Goal: Check status: Check status

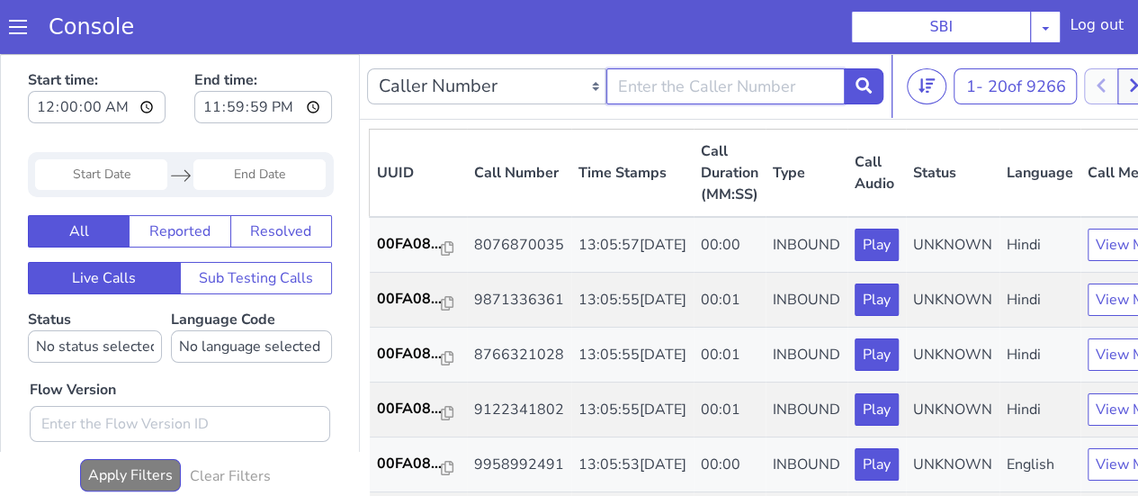
click at [799, 85] on input "text" at bounding box center [725, 86] width 239 height 36
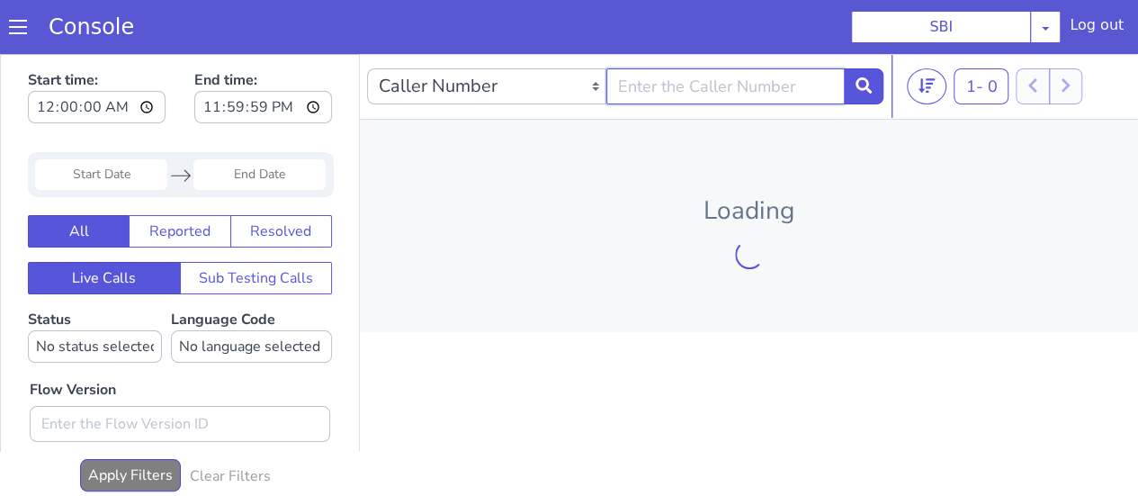
click at [716, 94] on input "text" at bounding box center [725, 86] width 239 height 36
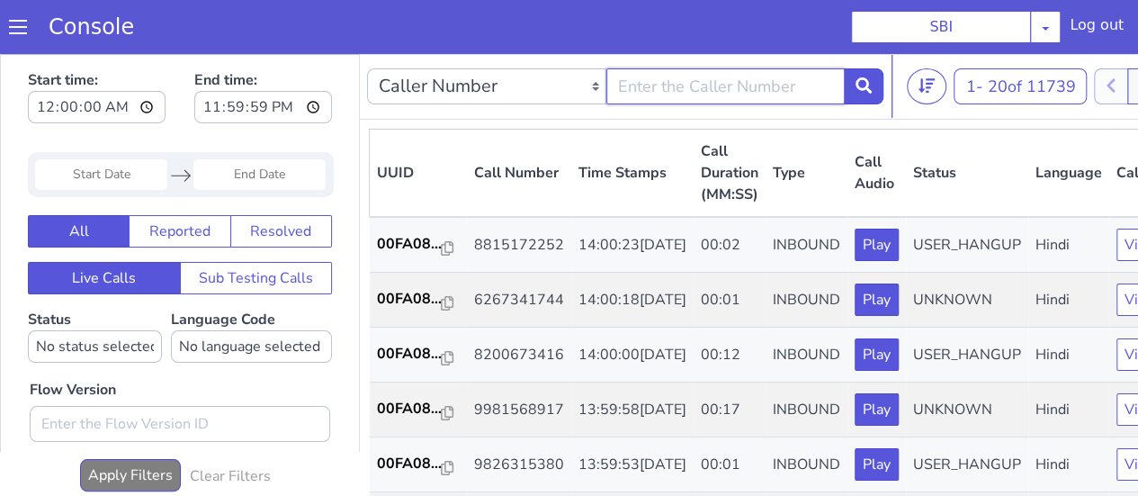
click at [762, 88] on input "text" at bounding box center [725, 86] width 239 height 36
type input "9448563588"
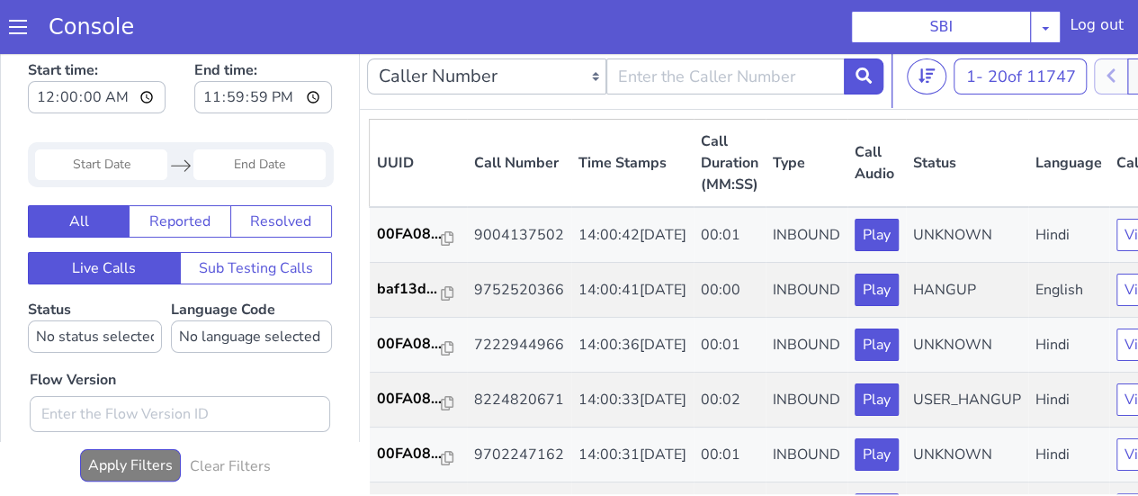
scroll to position [16, 0]
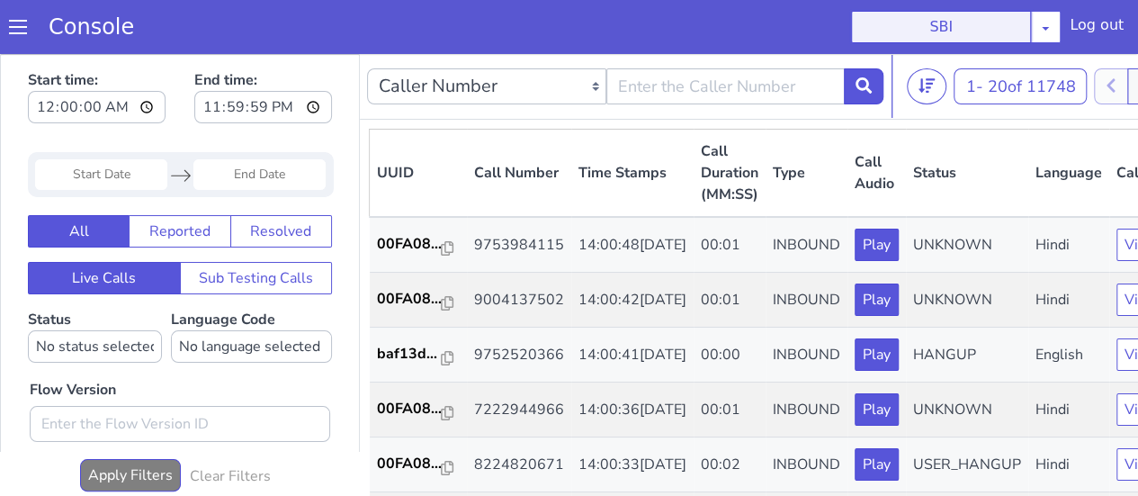
click at [1024, 27] on button "SBI" at bounding box center [941, 27] width 180 height 32
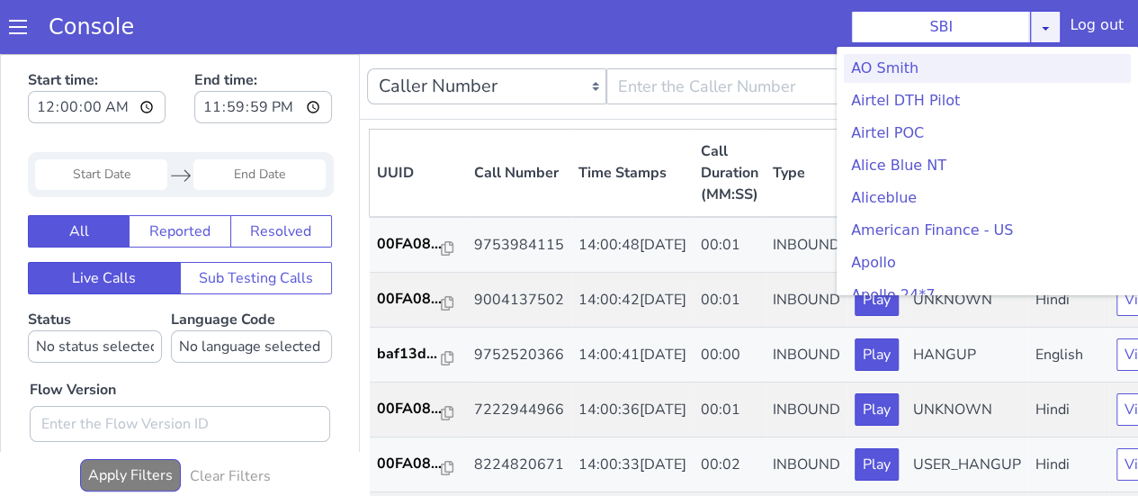
click at [1053, 23] on icon at bounding box center [1045, 28] width 14 height 14
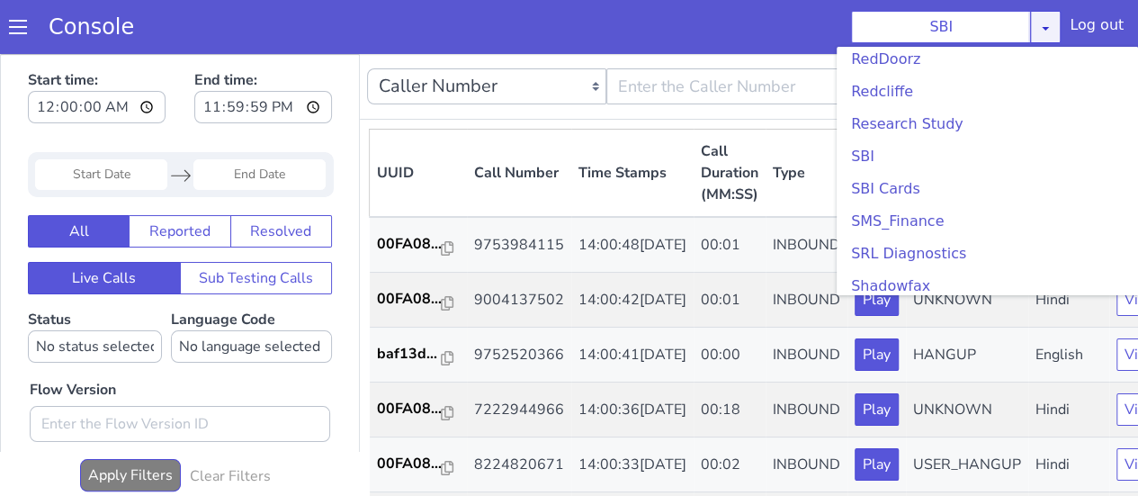
scroll to position [3932, 0]
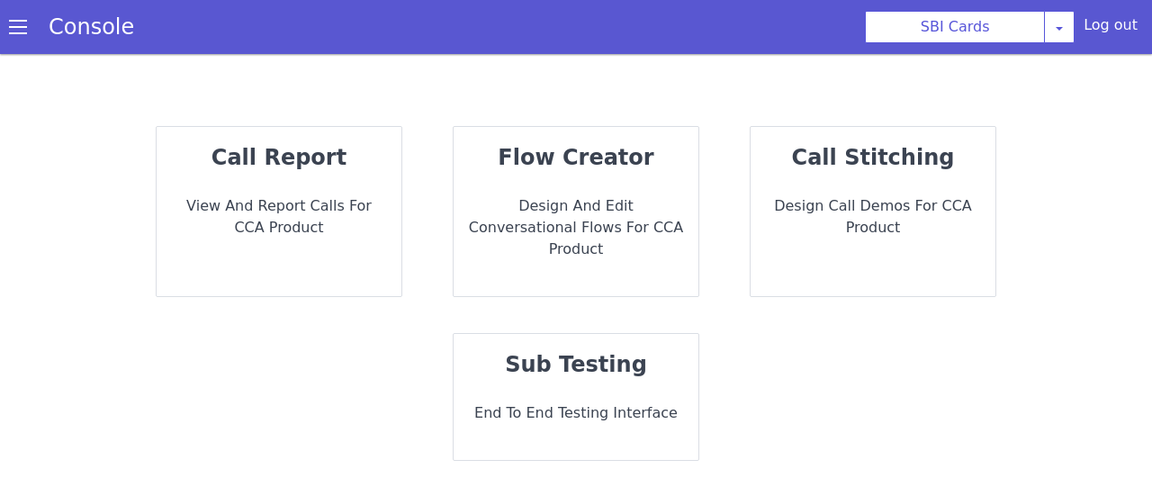
click at [271, 187] on div "call report View and report calls for CCA Product" at bounding box center [279, 211] width 245 height 169
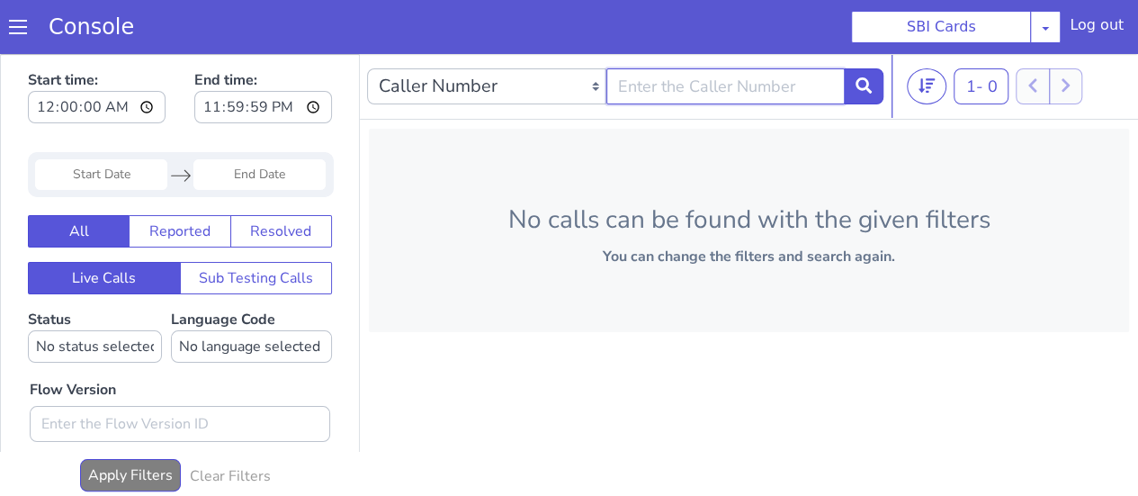
click at [704, 89] on input "text" at bounding box center [725, 86] width 239 height 36
click at [20, 24] on span at bounding box center [18, 27] width 18 height 18
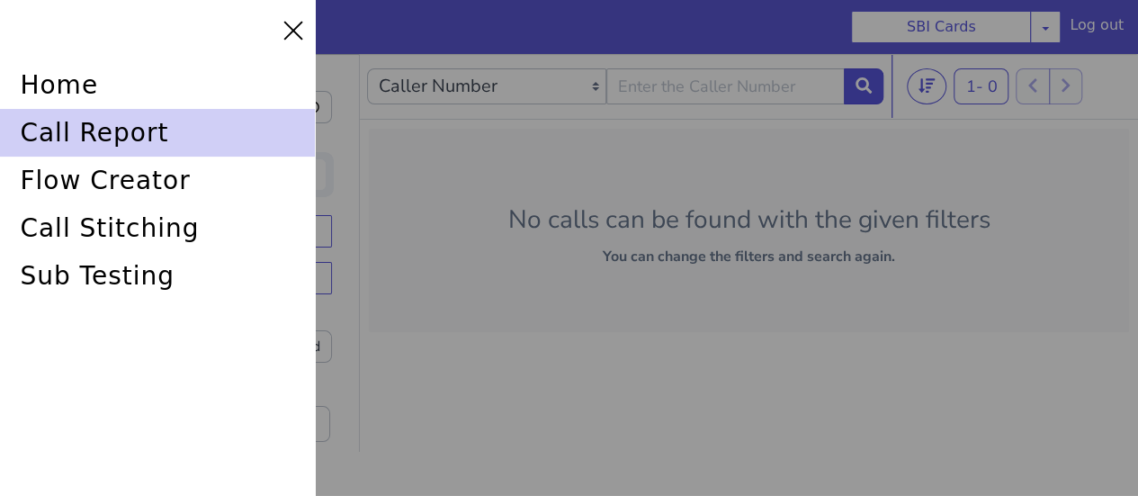
click at [106, 138] on div "call report" at bounding box center [157, 133] width 315 height 48
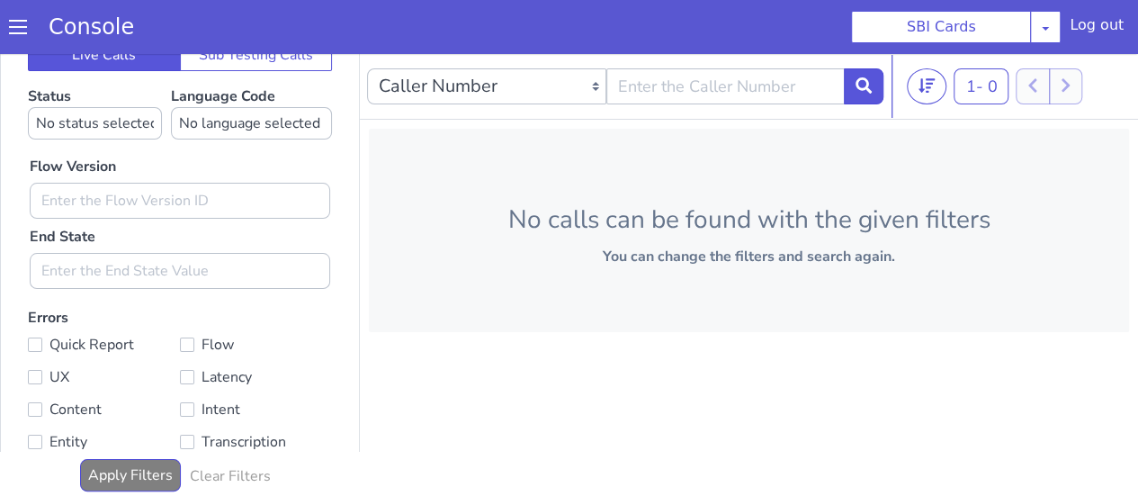
scroll to position [195, 0]
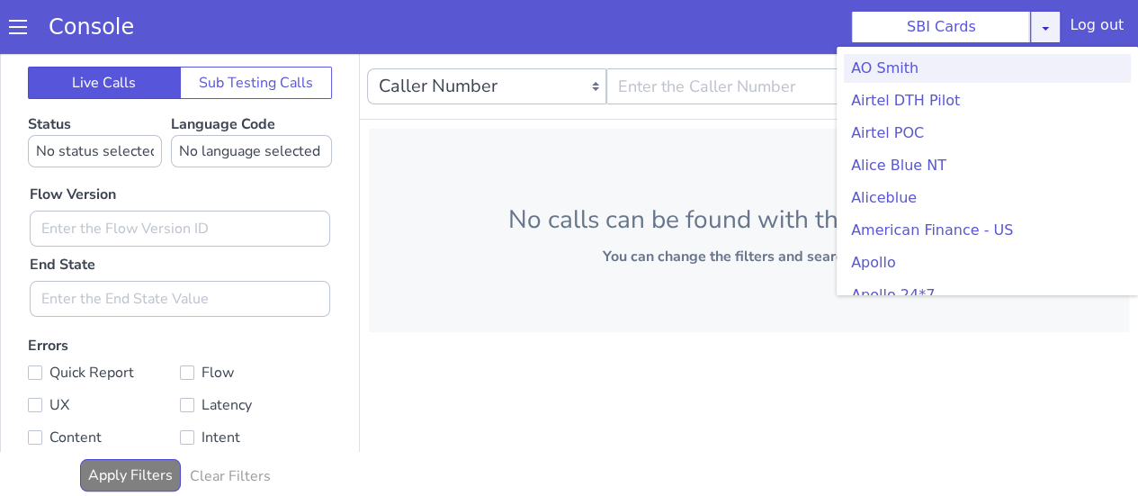
click at [1051, 31] on icon at bounding box center [1045, 28] width 14 height 14
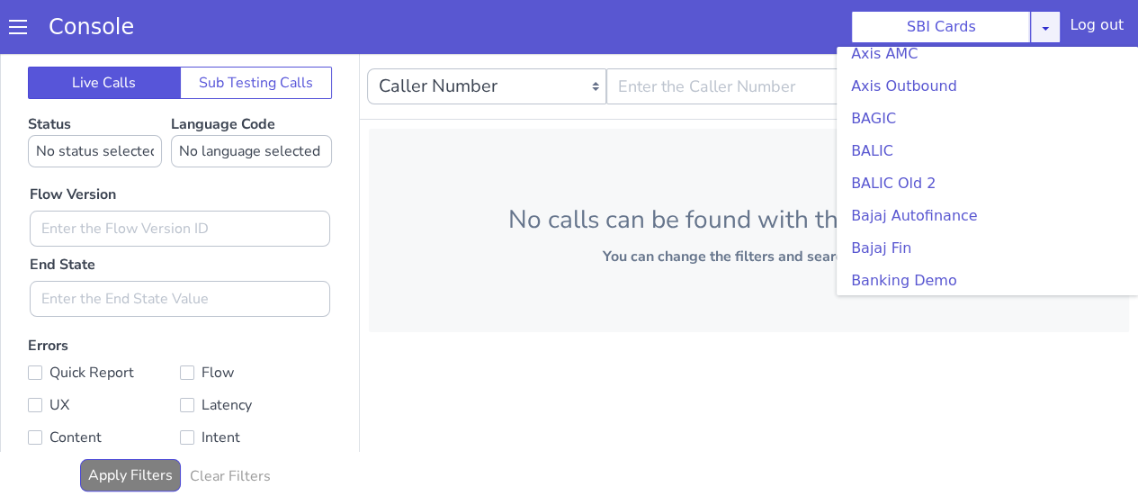
scroll to position [451, 0]
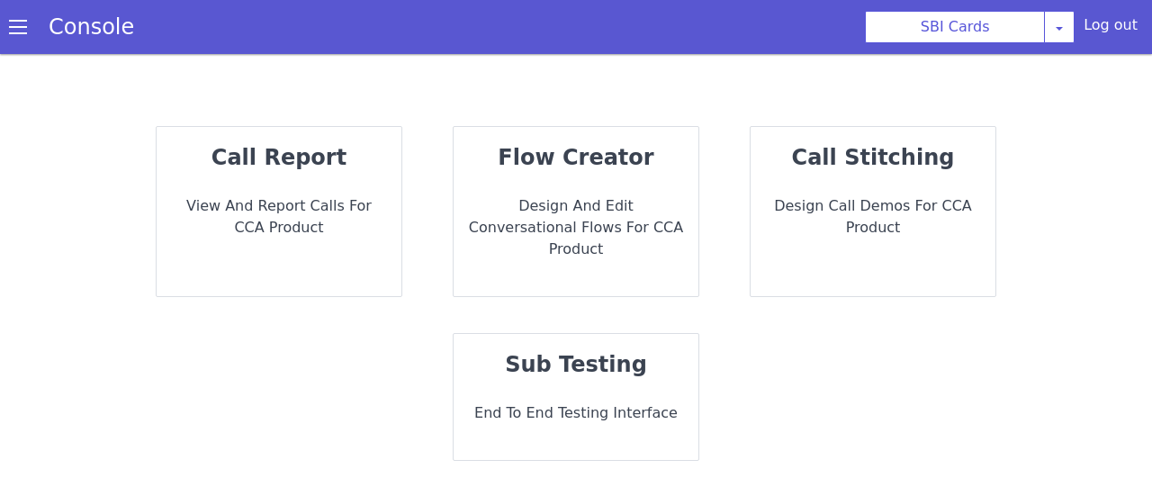
click at [322, 175] on div "call report View and report calls for CCA Product" at bounding box center [279, 211] width 245 height 169
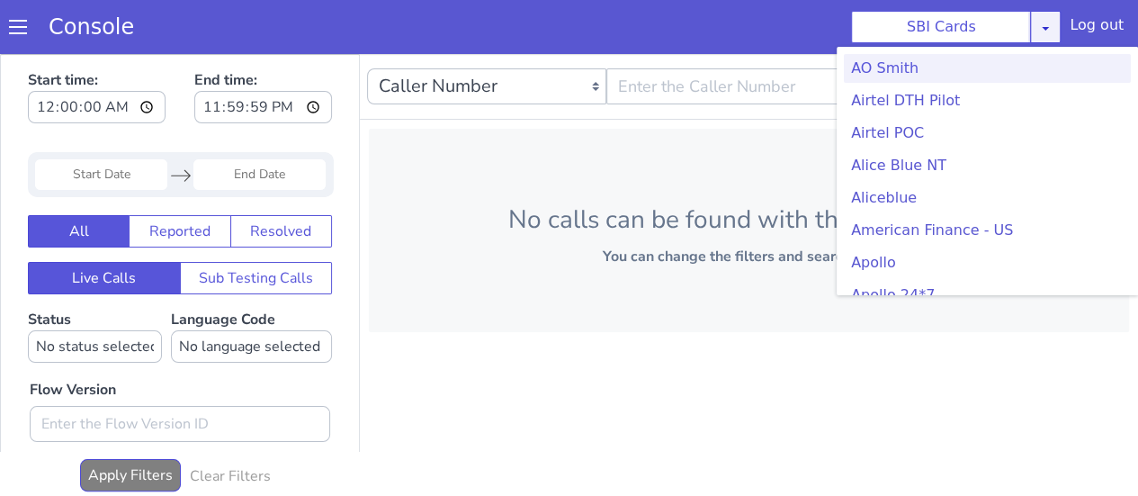
click at [1053, 34] on icon at bounding box center [1045, 28] width 14 height 14
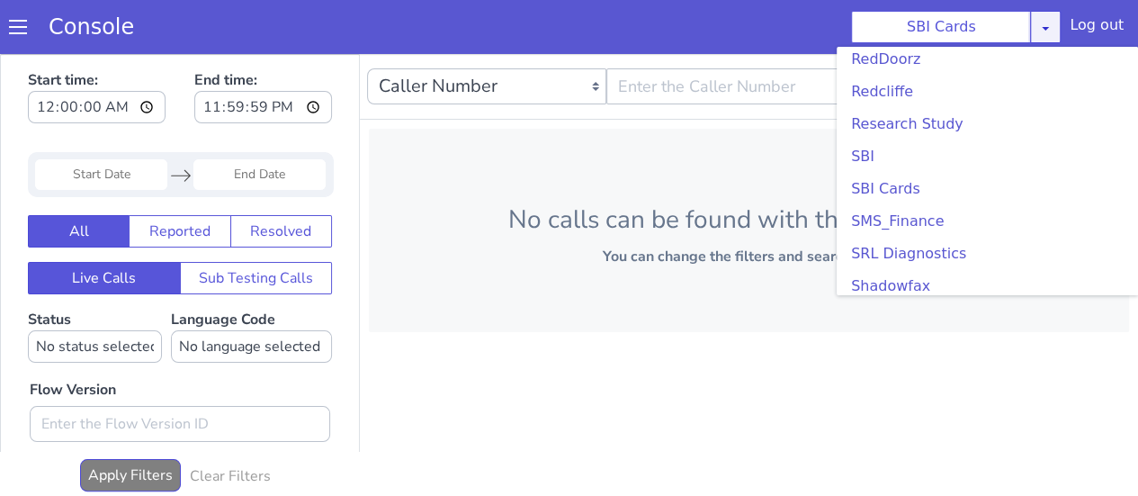
scroll to position [3852, 0]
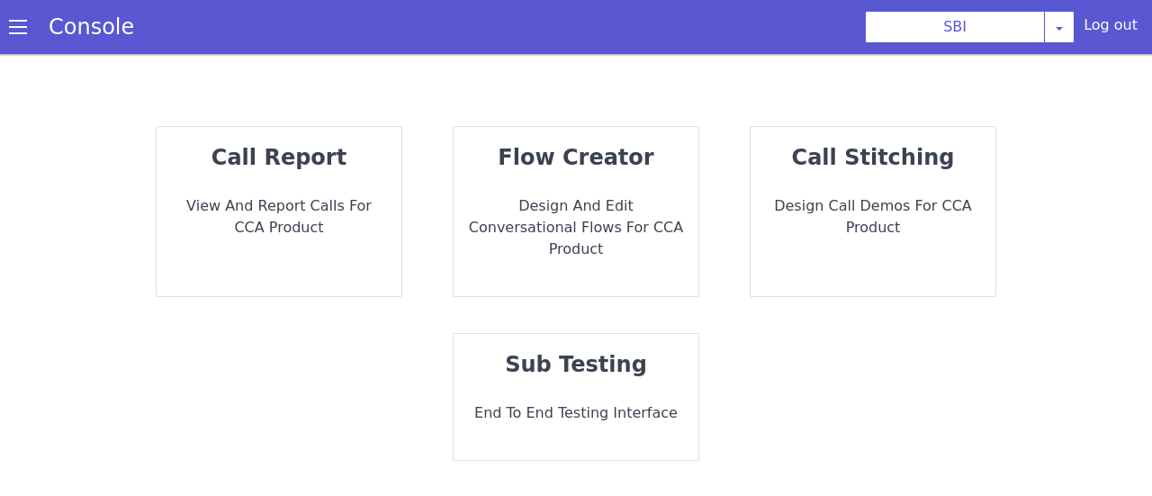
click at [315, 208] on p "View and report calls for CCA Product" at bounding box center [279, 216] width 216 height 43
